Goal: Navigation & Orientation: Find specific page/section

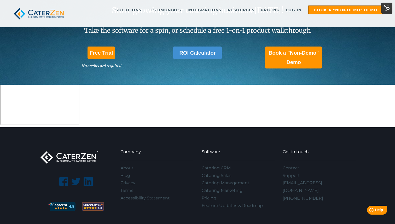
scroll to position [1519, 0]
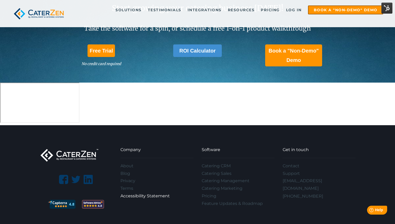
click at [144, 192] on link "Accessibility Statement" at bounding box center [156, 196] width 73 height 8
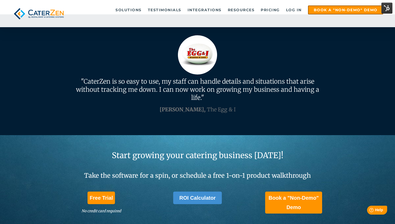
scroll to position [1519, 0]
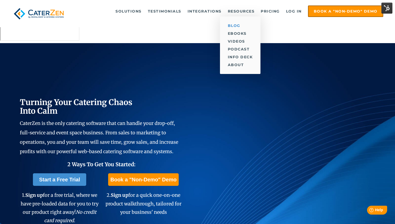
click at [231, 25] on link "Blog" at bounding box center [240, 26] width 41 height 8
